Goal: Task Accomplishment & Management: Manage account settings

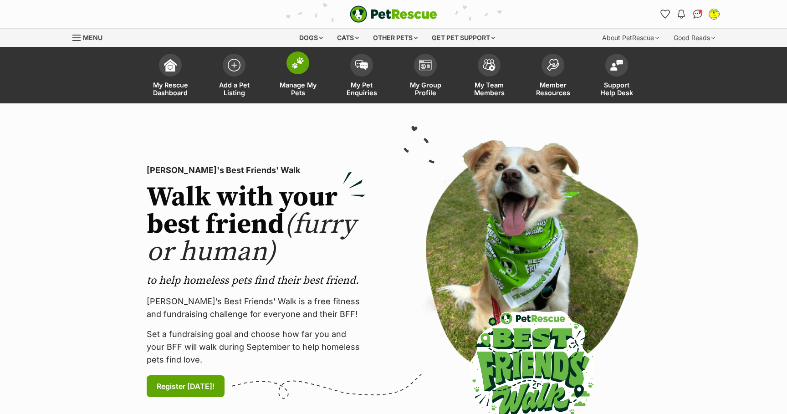
click at [300, 80] on link "Manage My Pets" at bounding box center [298, 76] width 64 height 54
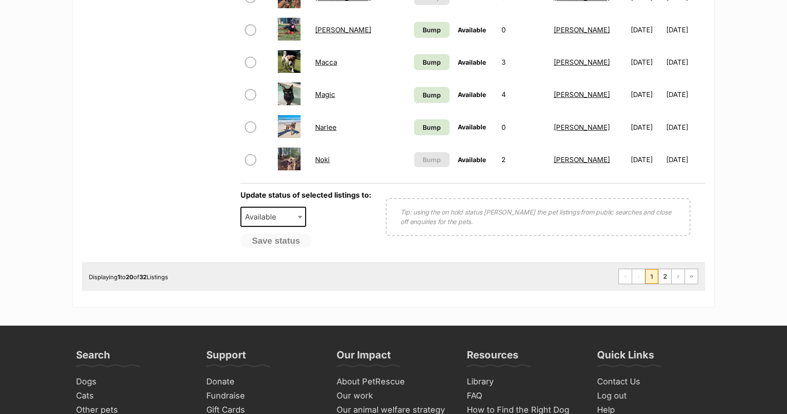
scroll to position [716, 0]
click at [667, 279] on link "2" at bounding box center [664, 276] width 13 height 15
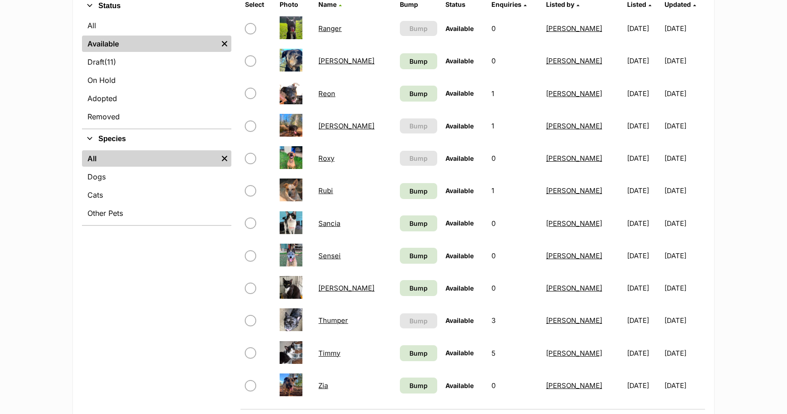
scroll to position [228, 0]
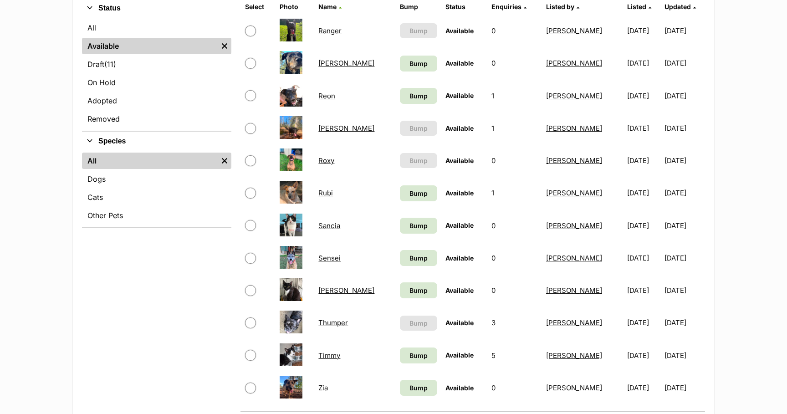
click at [331, 97] on link "Reon" at bounding box center [326, 95] width 17 height 9
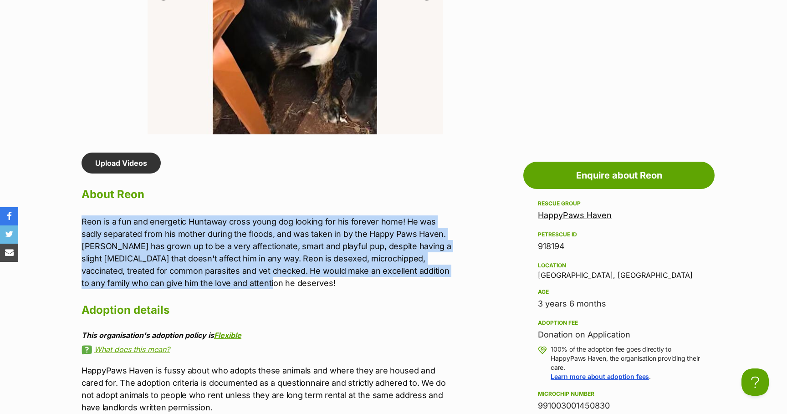
drag, startPoint x: 82, startPoint y: 222, endPoint x: 214, endPoint y: 284, distance: 145.6
click at [214, 284] on p "Reon is a fun and energetic Huntaway cross young dog looking for his forever ho…" at bounding box center [269, 252] width 376 height 74
copy p "Reon is a fun and energetic Huntaway cross young dog looking for his forever ho…"
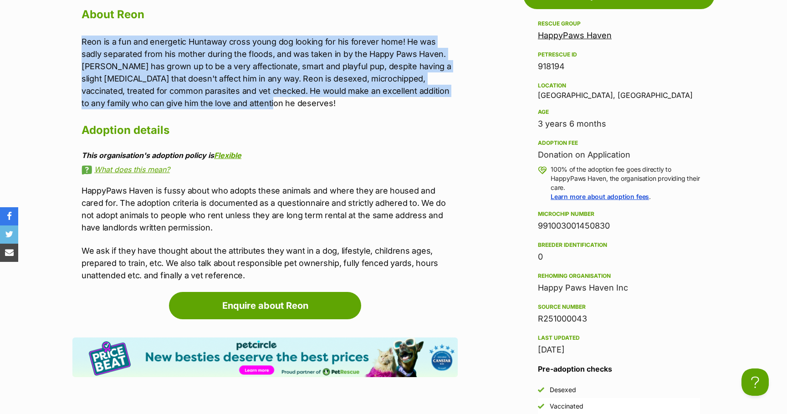
scroll to position [822, 0]
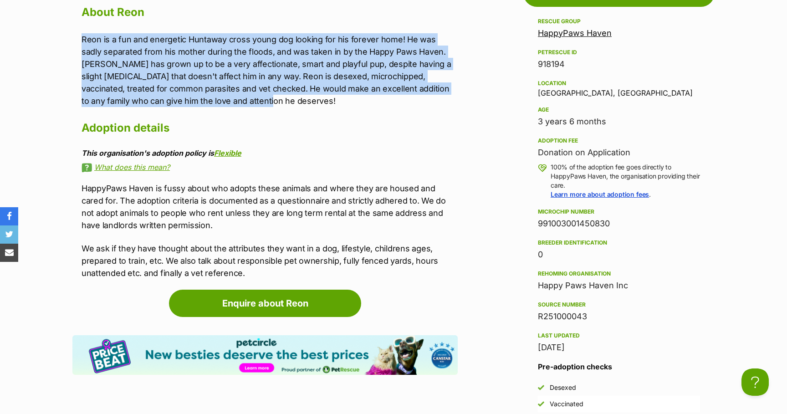
drag, startPoint x: 538, startPoint y: 223, endPoint x: 612, endPoint y: 224, distance: 73.3
click at [612, 224] on div "991003001450830" at bounding box center [619, 223] width 162 height 13
copy div "991003001450830"
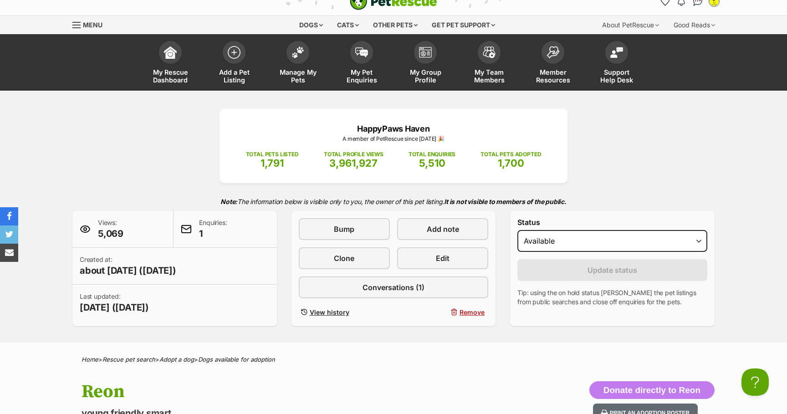
scroll to position [0, 0]
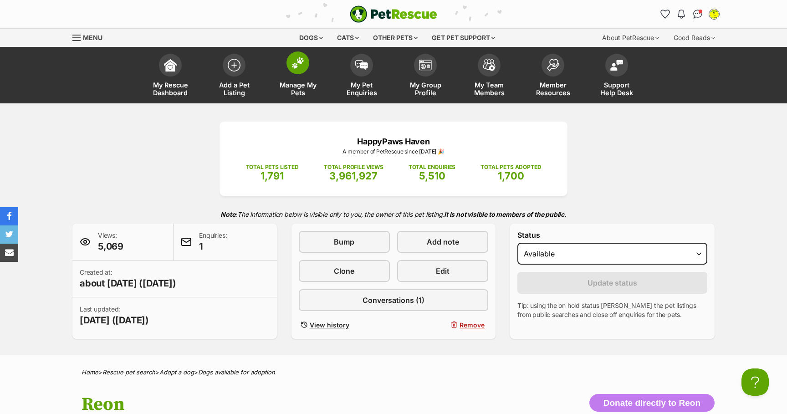
click at [295, 73] on span at bounding box center [297, 62] width 23 height 23
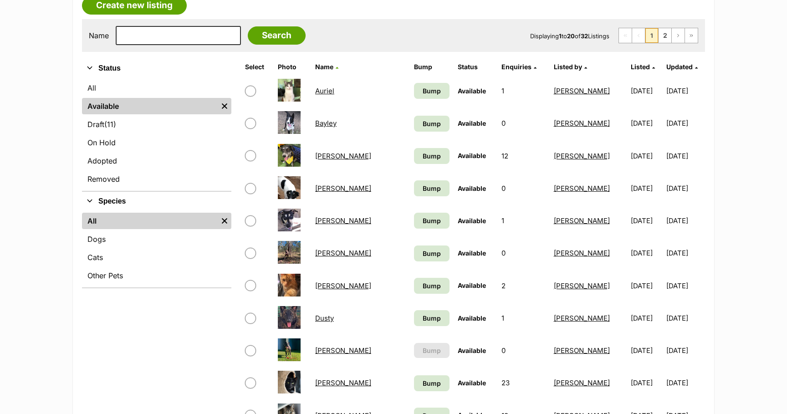
scroll to position [178, 0]
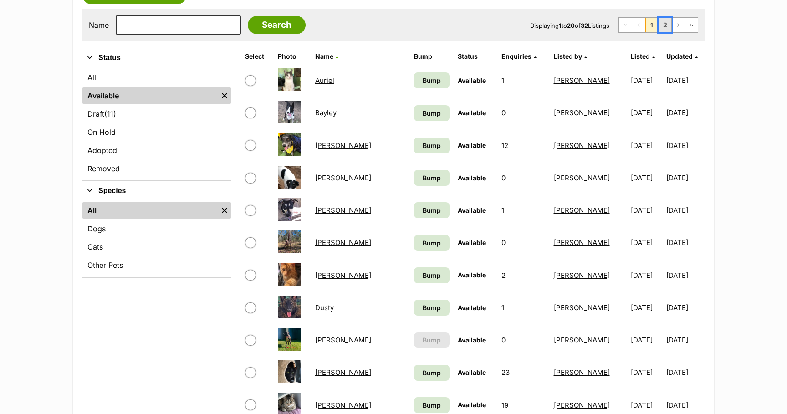
click at [666, 25] on link "2" at bounding box center [664, 25] width 13 height 15
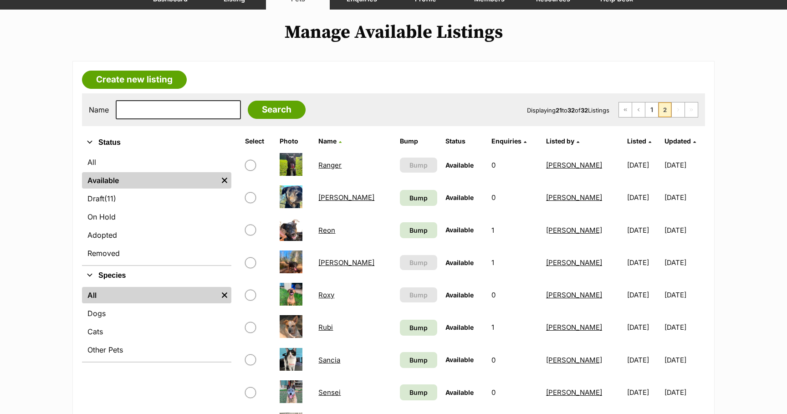
scroll to position [105, 0]
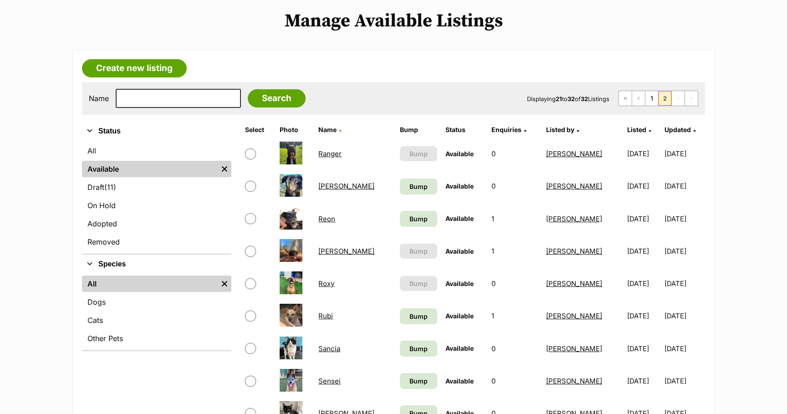
click at [329, 252] on link "Rex" at bounding box center [346, 251] width 56 height 9
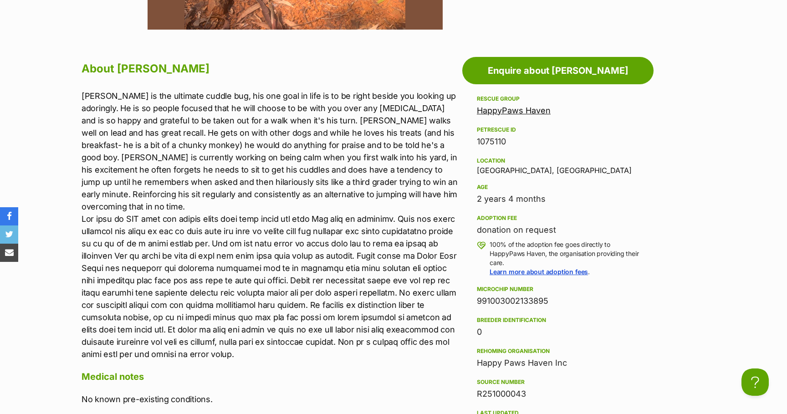
scroll to position [748, 0]
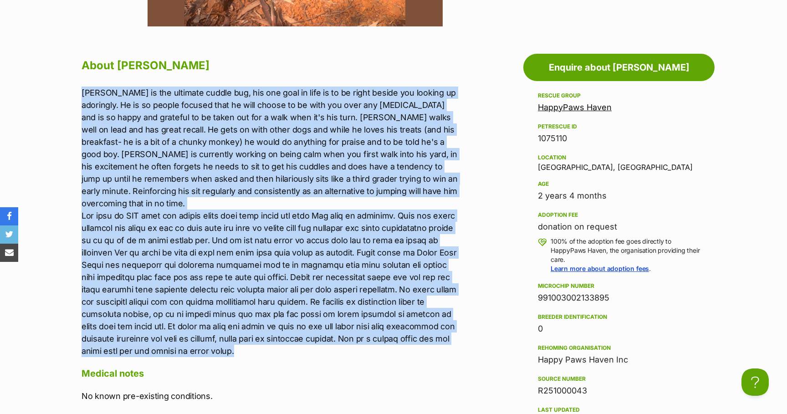
drag, startPoint x: 82, startPoint y: 92, endPoint x: 392, endPoint y: 339, distance: 395.5
click at [392, 339] on p "Rexy is the ultimate cuddle bug, his one goal in life is to be right beside you…" at bounding box center [269, 221] width 376 height 270
copy p "Rexy is the ultimate cuddle bug, his one goal in life is to be right beside you…"
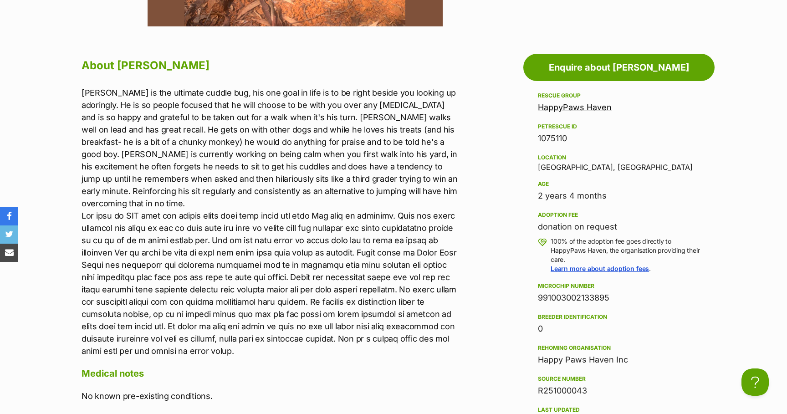
drag, startPoint x: 538, startPoint y: 296, endPoint x: 614, endPoint y: 297, distance: 75.6
click at [614, 297] on div "991003002133895" at bounding box center [619, 297] width 162 height 13
copy div "991003002133895"
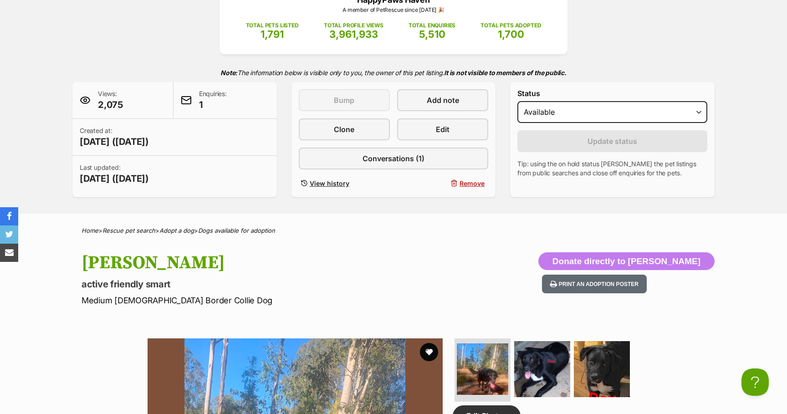
scroll to position [0, 0]
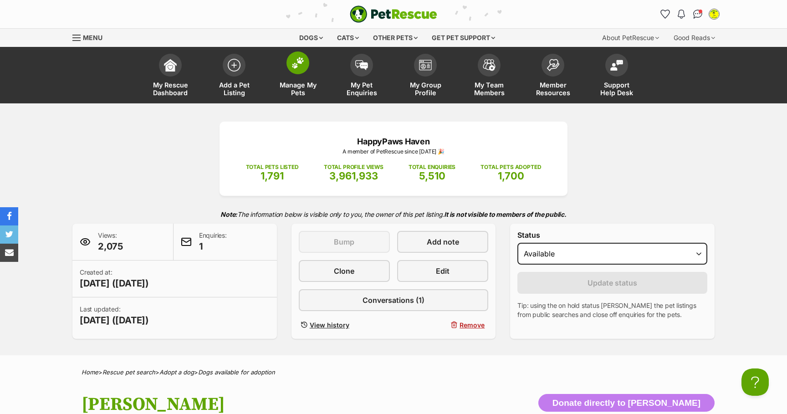
click at [298, 64] on img at bounding box center [297, 63] width 13 height 12
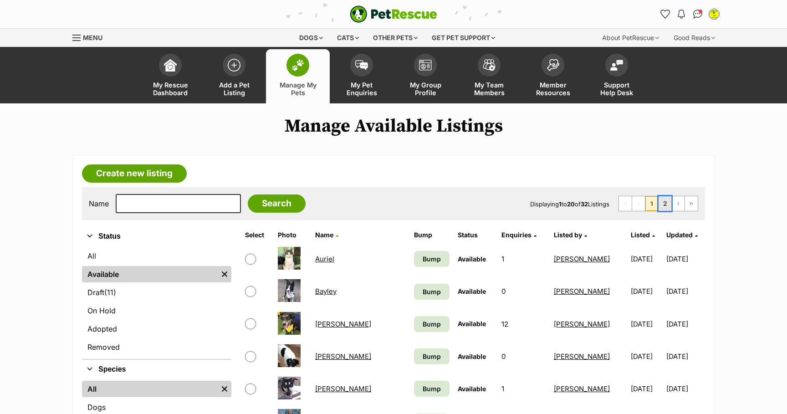
click at [666, 206] on link "2" at bounding box center [664, 203] width 13 height 15
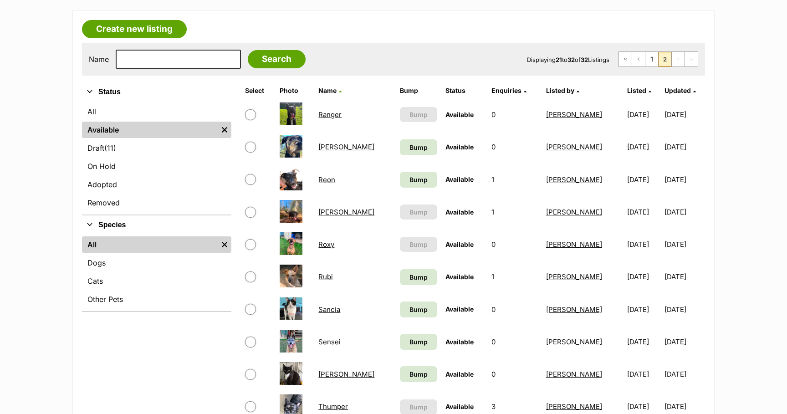
scroll to position [145, 0]
click at [332, 244] on link "Roxy" at bounding box center [326, 243] width 16 height 9
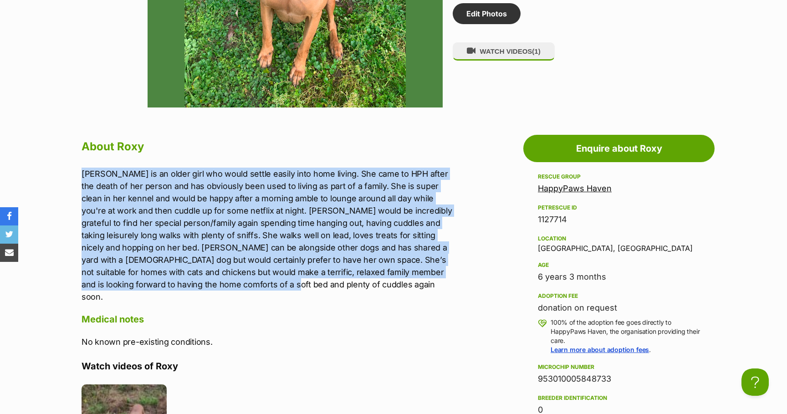
drag, startPoint x: 82, startPoint y: 173, endPoint x: 183, endPoint y: 285, distance: 150.5
click at [183, 285] on p "[PERSON_NAME] is an older girl who would settle easily into home living. She ca…" at bounding box center [269, 235] width 376 height 135
copy p "[PERSON_NAME] is an older girl who would settle easily into home living. She ca…"
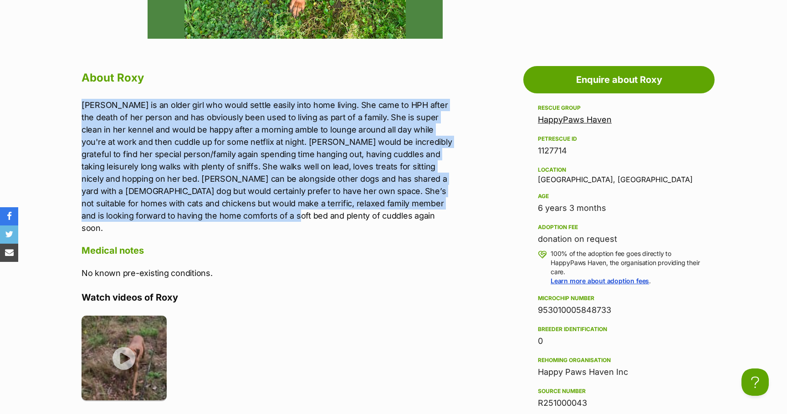
scroll to position [753, 0]
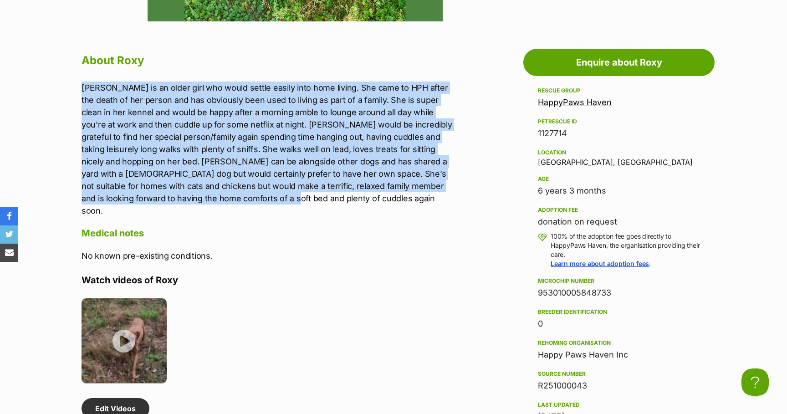
drag, startPoint x: 538, startPoint y: 293, endPoint x: 613, endPoint y: 294, distance: 75.6
click at [613, 294] on div "953010005848733" at bounding box center [619, 292] width 162 height 13
copy div "953010005848733"
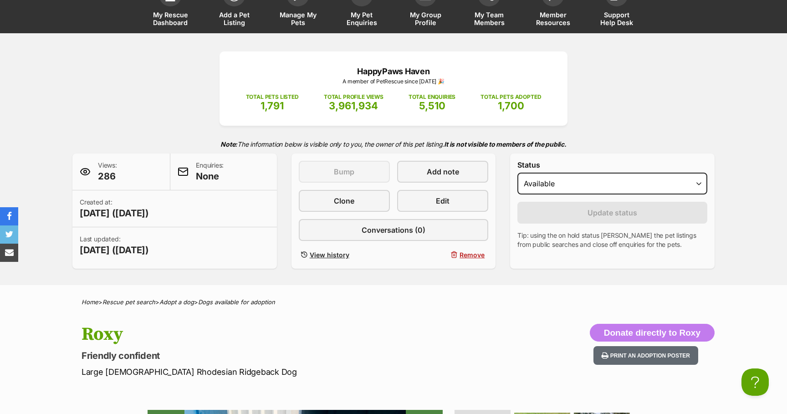
scroll to position [22, 0]
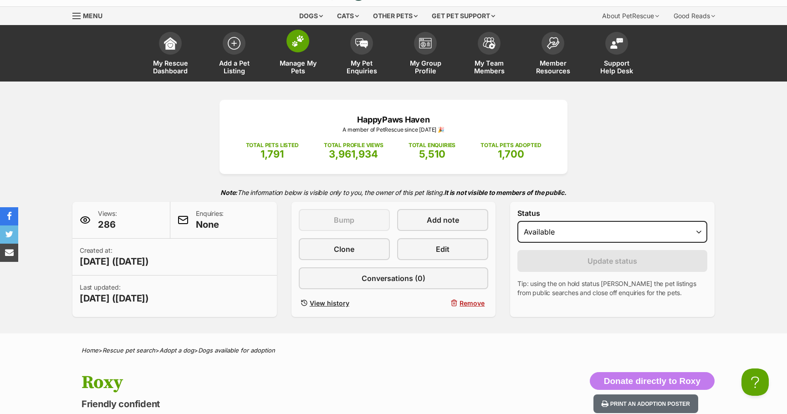
click at [300, 49] on span at bounding box center [297, 41] width 23 height 23
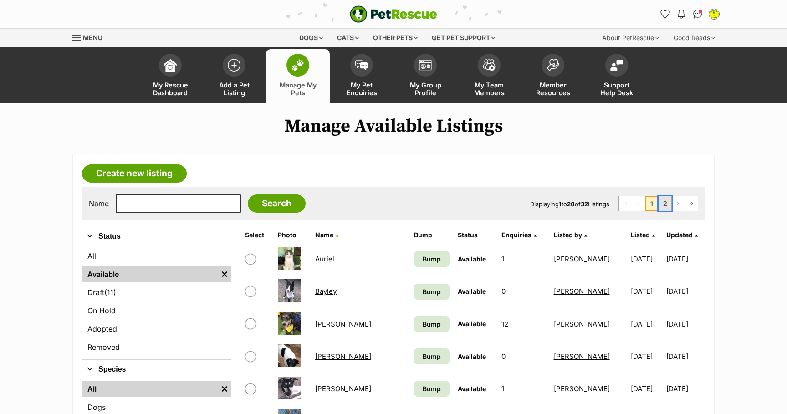
click at [664, 205] on link "2" at bounding box center [664, 203] width 13 height 15
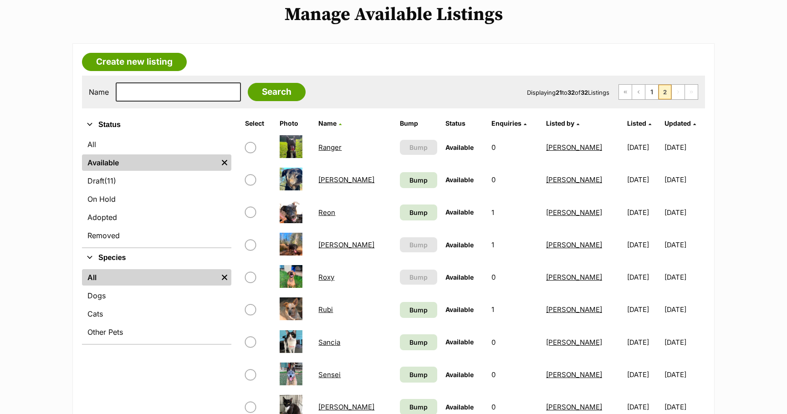
scroll to position [114, 0]
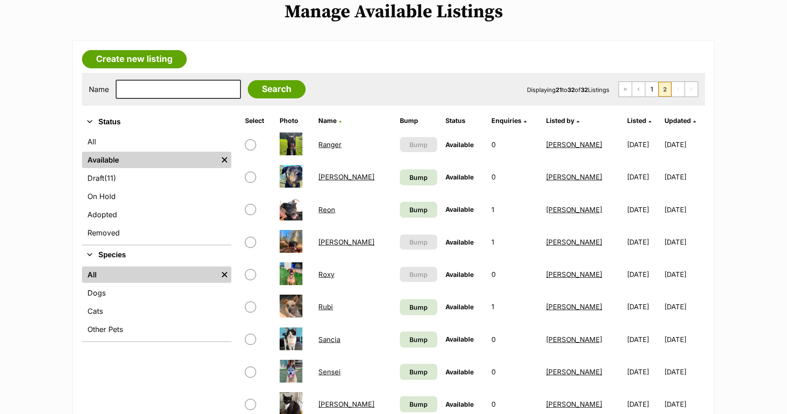
click at [329, 309] on link "Rubi" at bounding box center [325, 306] width 15 height 9
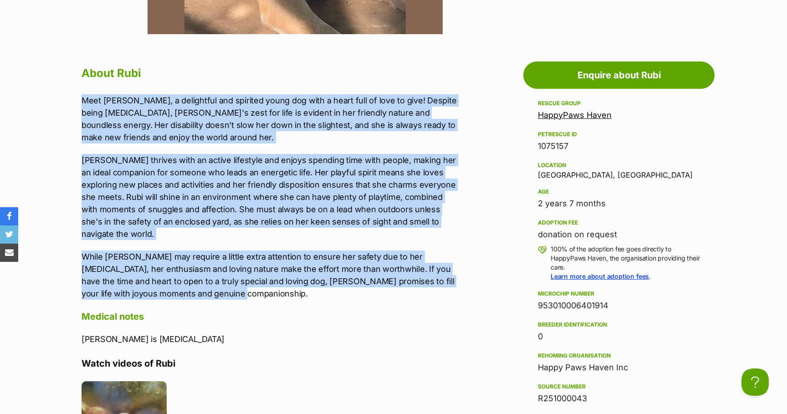
drag, startPoint x: 82, startPoint y: 100, endPoint x: 198, endPoint y: 279, distance: 213.4
click at [198, 279] on div "Meet Rubi, a delightful and spirited young dog with a heart full of love to giv…" at bounding box center [269, 197] width 376 height 206
copy div "Meet Rubi, a delightful and spirited young dog with a heart full of love to giv…"
click at [445, 160] on p "Rubi thrives with an active lifestyle and enjoys spending time with people, mak…" at bounding box center [269, 197] width 376 height 86
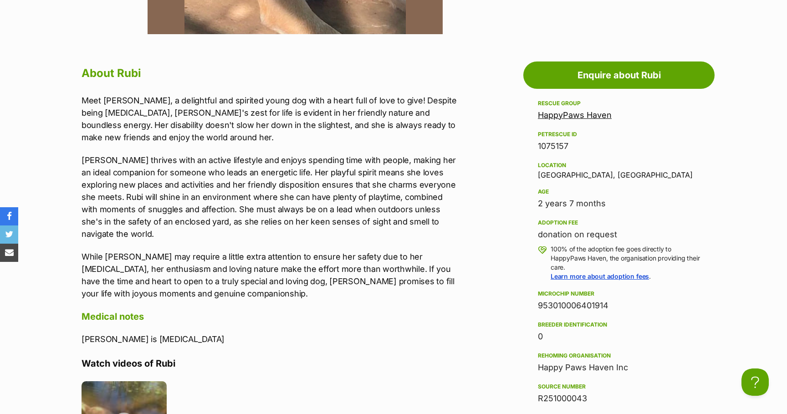
drag, startPoint x: 538, startPoint y: 306, endPoint x: 611, endPoint y: 303, distance: 72.4
click at [611, 303] on div "953010006401914" at bounding box center [619, 305] width 162 height 13
copy div "953010006401914"
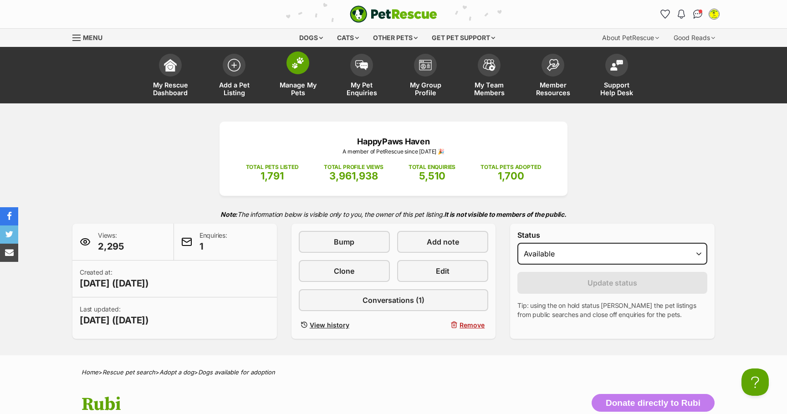
click at [298, 73] on span at bounding box center [297, 62] width 23 height 23
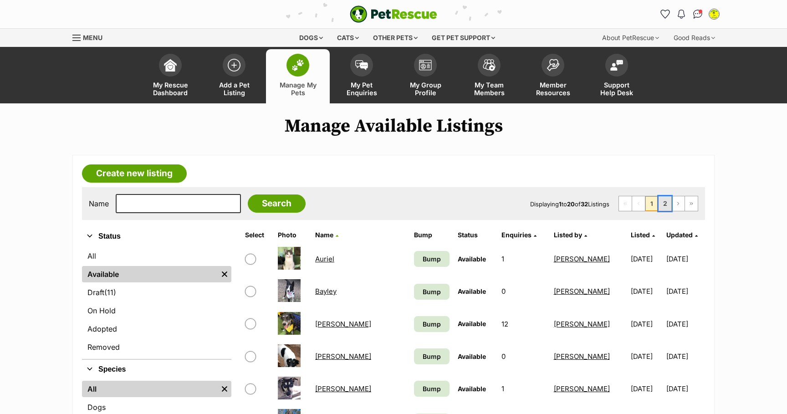
click at [666, 204] on link "2" at bounding box center [664, 203] width 13 height 15
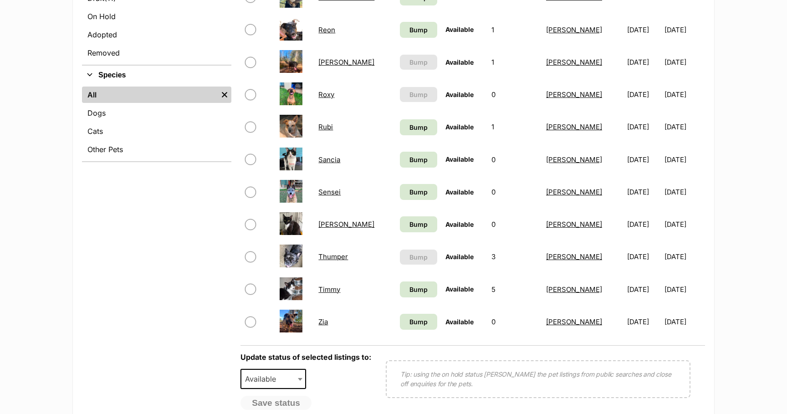
scroll to position [295, 0]
click at [336, 193] on link "Sensei" at bounding box center [329, 191] width 22 height 9
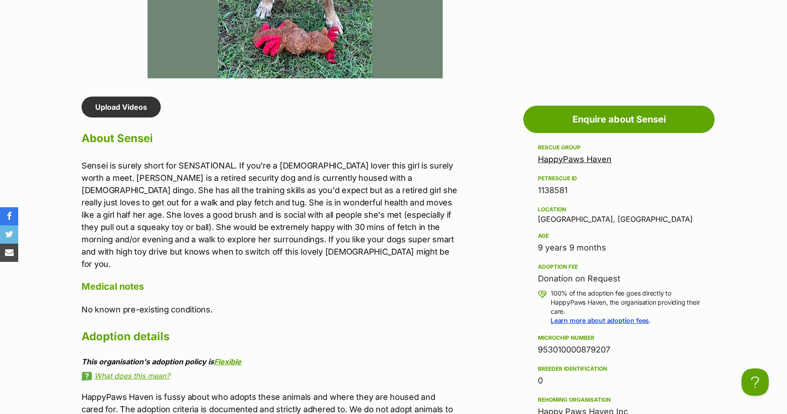
scroll to position [697, 0]
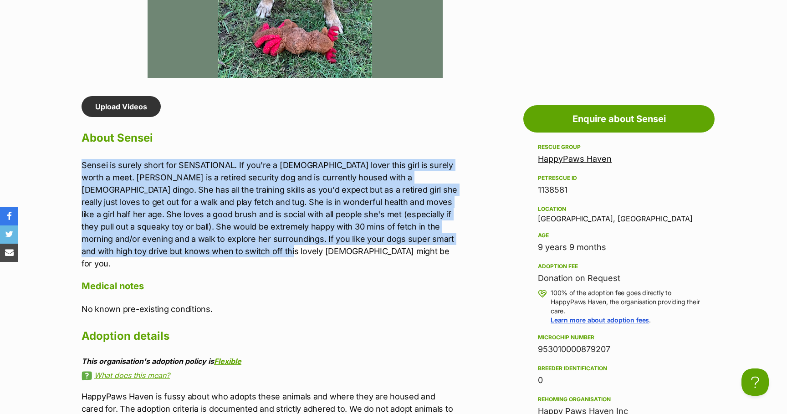
drag, startPoint x: 81, startPoint y: 164, endPoint x: 223, endPoint y: 246, distance: 163.6
click at [223, 246] on p "Sensei is surely short for SENSATIONAL. If you're a Malinois lover this girl is…" at bounding box center [269, 214] width 376 height 111
copy p "Sensei is surely short for SENSATIONAL. If you're a Malinois lover this girl is…"
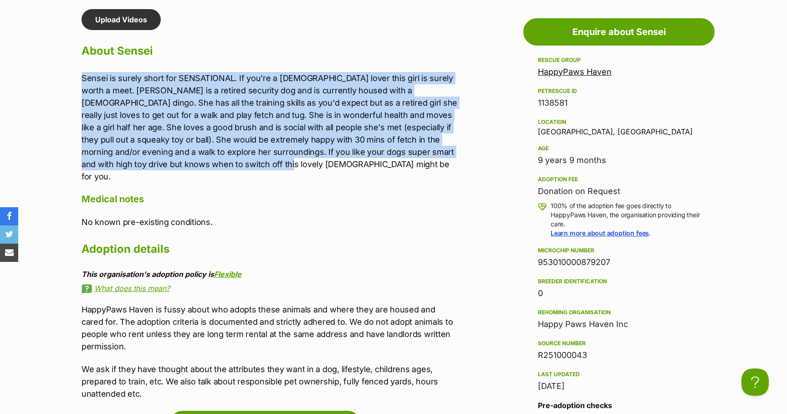
scroll to position [789, 0]
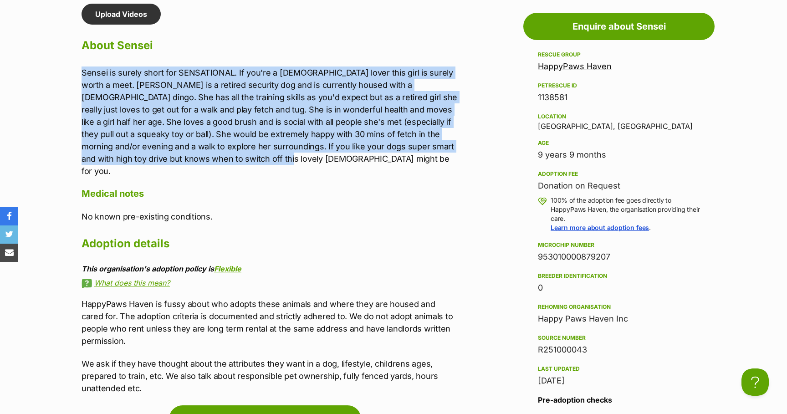
drag, startPoint x: 538, startPoint y: 258, endPoint x: 611, endPoint y: 256, distance: 72.9
click at [611, 256] on div "953010000879207" at bounding box center [619, 256] width 162 height 13
copy div "953010000879207"
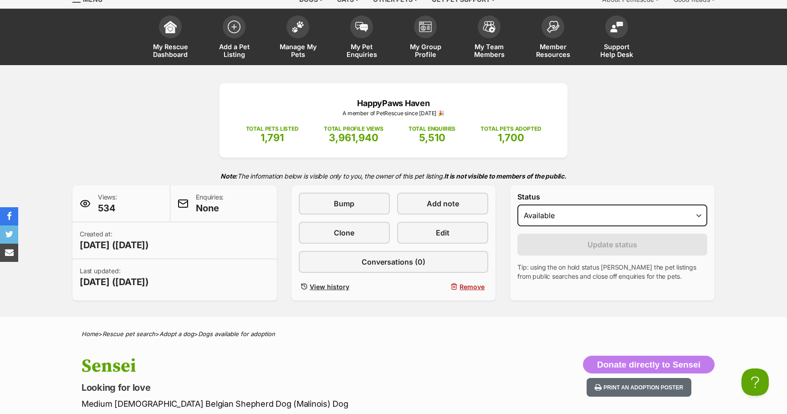
scroll to position [0, 0]
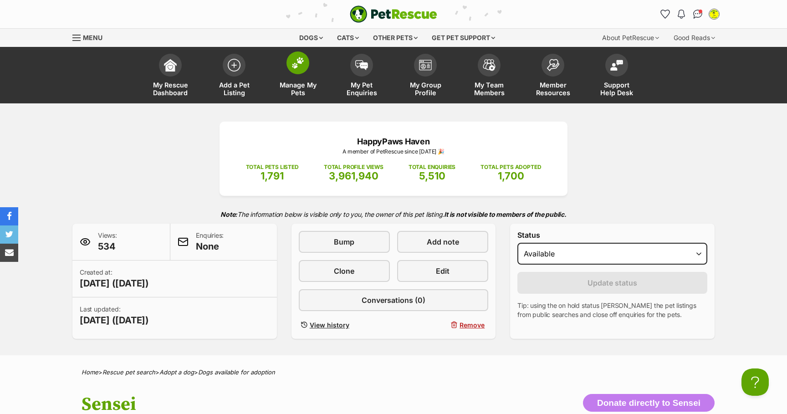
click at [296, 71] on span at bounding box center [297, 62] width 23 height 23
click at [299, 63] on img at bounding box center [297, 63] width 13 height 12
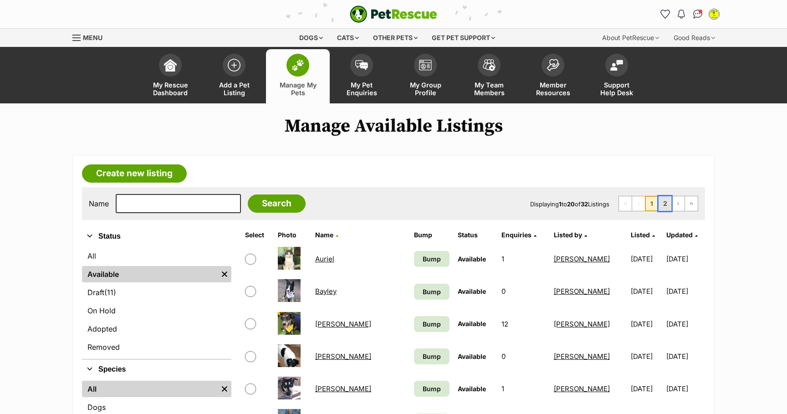
click at [666, 204] on link "2" at bounding box center [664, 203] width 13 height 15
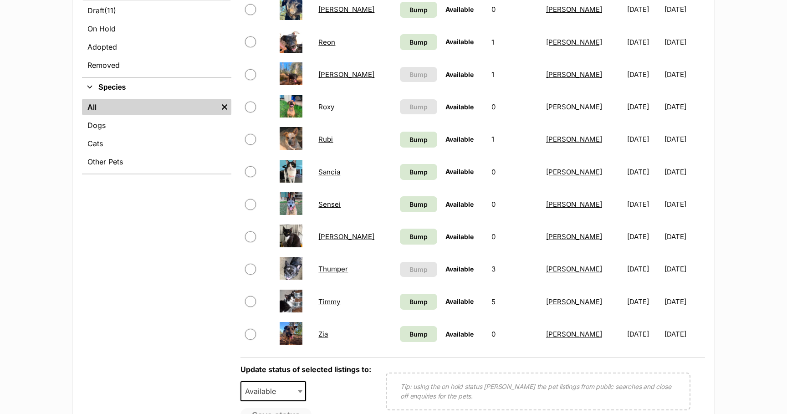
scroll to position [299, 0]
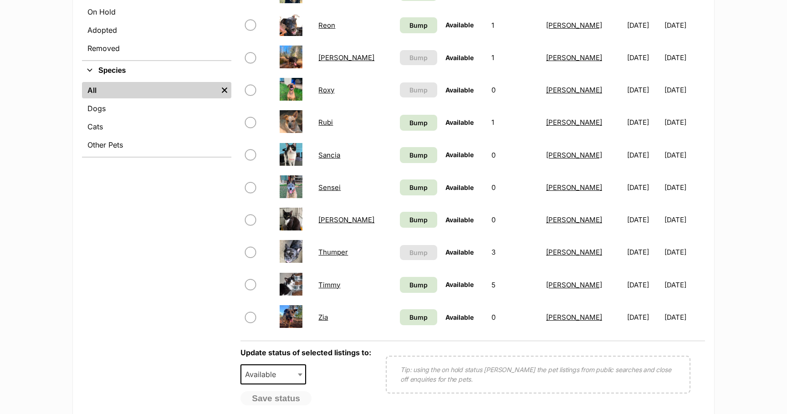
click at [327, 320] on link "Zia" at bounding box center [323, 317] width 10 height 9
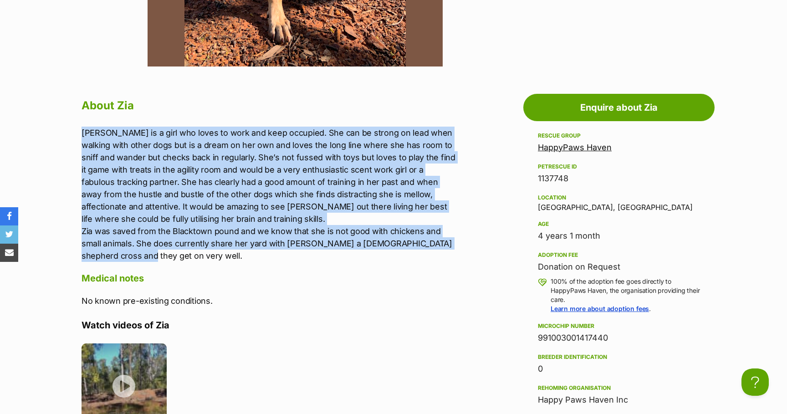
drag, startPoint x: 81, startPoint y: 132, endPoint x: 193, endPoint y: 252, distance: 164.2
click at [193, 252] on p "[PERSON_NAME] is a girl who loves to work and keep occupied. She can be strong …" at bounding box center [269, 194] width 376 height 135
copy p "[PERSON_NAME] is a girl who loves to work and keep occupied. She can be strong …"
drag, startPoint x: 538, startPoint y: 338, endPoint x: 610, endPoint y: 336, distance: 72.4
click at [610, 336] on div "991003001417440" at bounding box center [619, 337] width 162 height 13
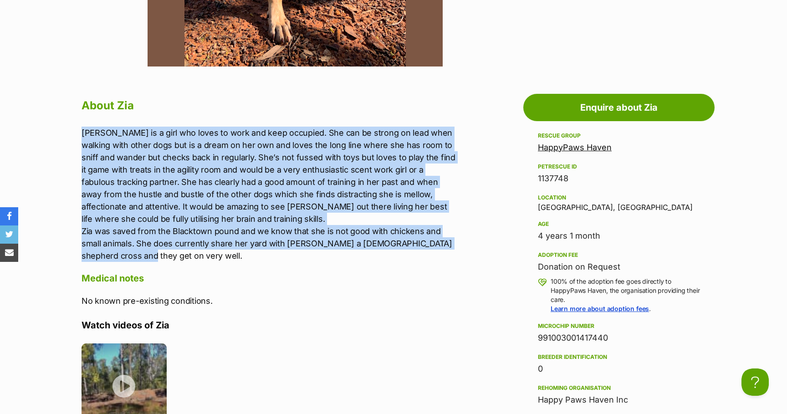
copy div "991003001417440"
